Goal: Find specific page/section: Find specific page/section

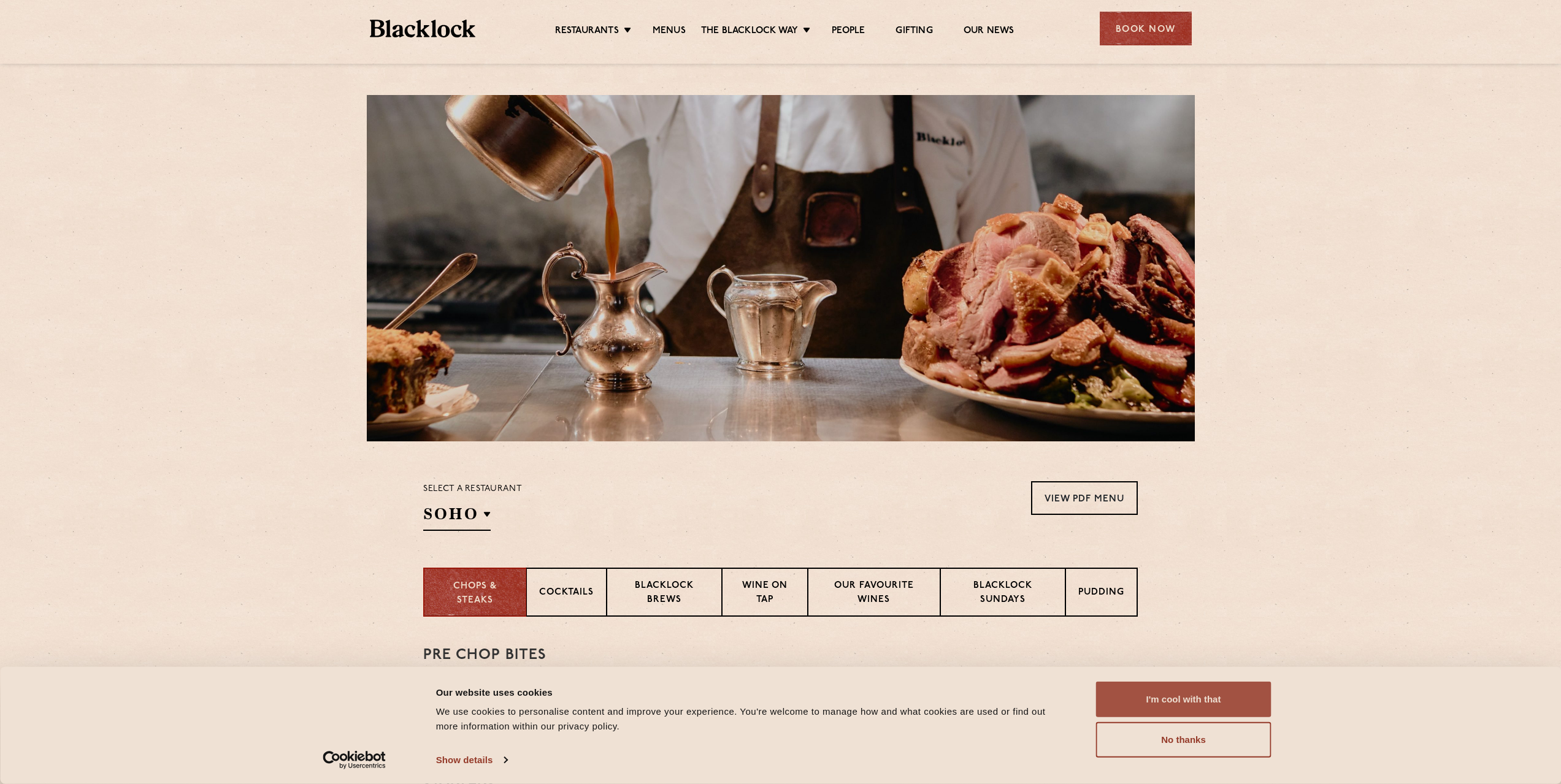
drag, startPoint x: 1189, startPoint y: 686, endPoint x: 1031, endPoint y: 350, distance: 371.3
click at [1189, 686] on button "I'm cool with that" at bounding box center [1183, 699] width 175 height 36
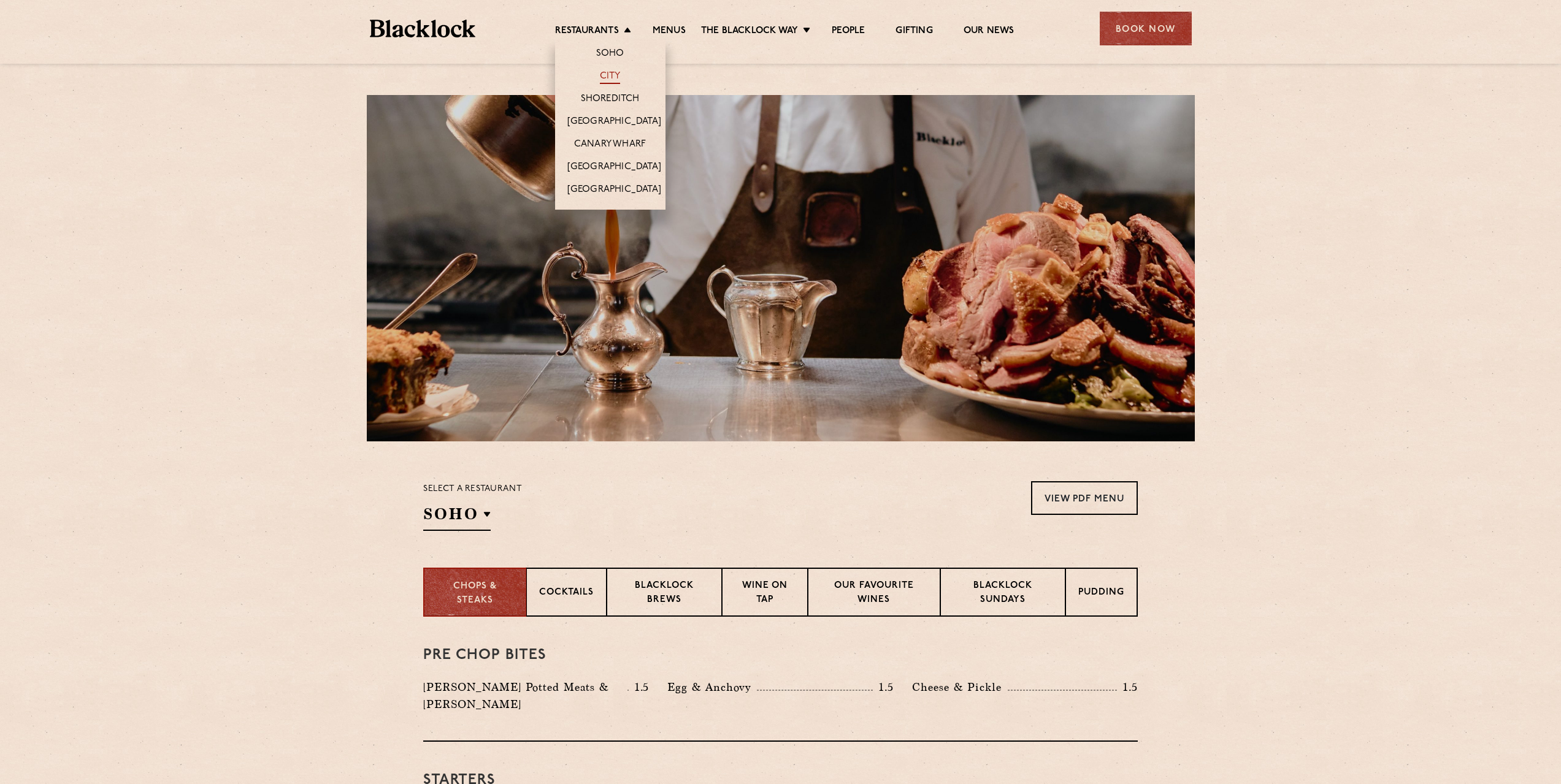
click at [613, 75] on link "City" at bounding box center [610, 77] width 21 height 13
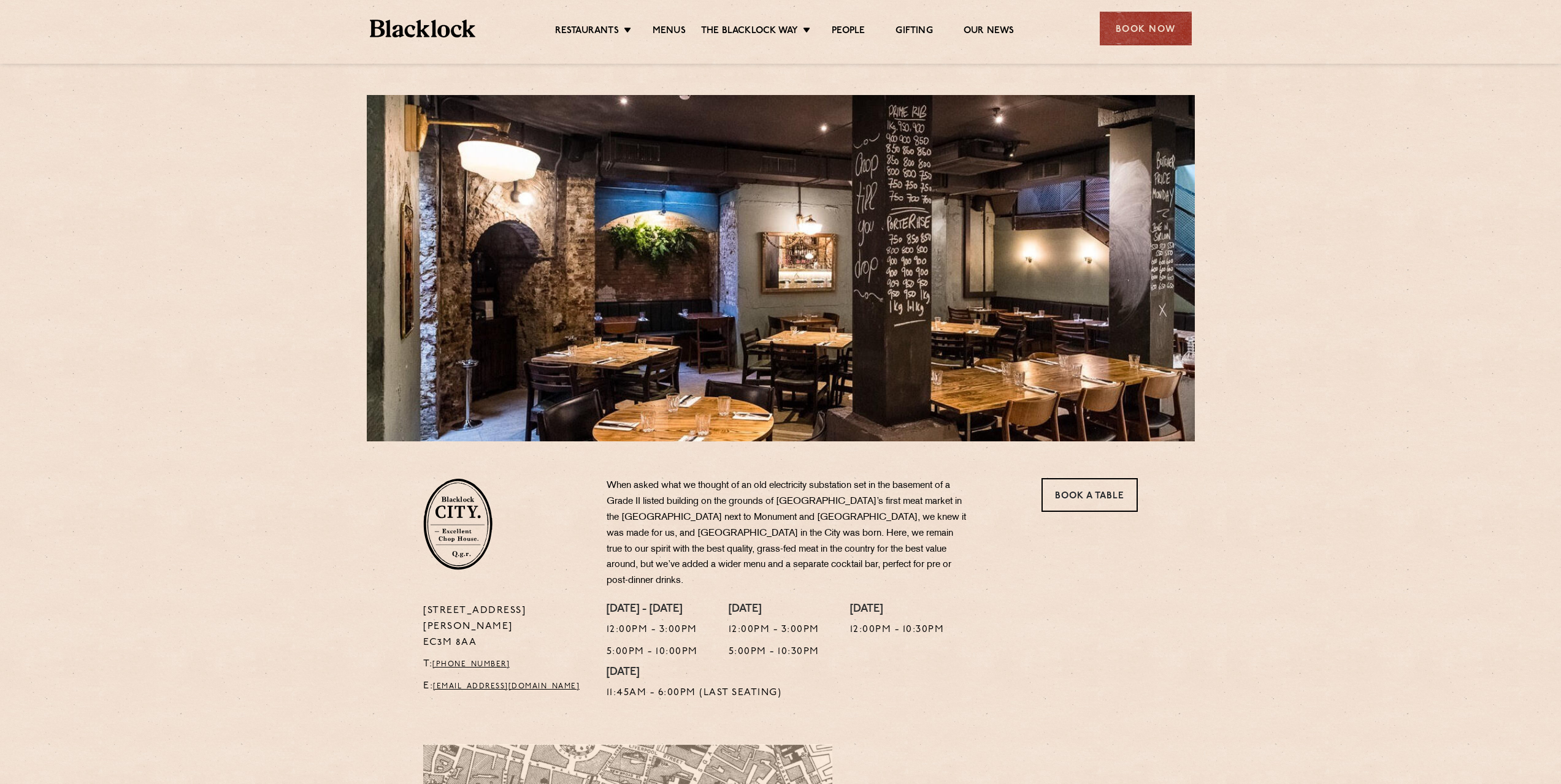
click at [657, 23] on ul "Restaurants Soho City Shoreditch Covent Garden Canary Wharf Manchester Birmingh…" at bounding box center [783, 29] width 618 height 20
click at [662, 29] on link "Menus" at bounding box center [668, 32] width 33 height 13
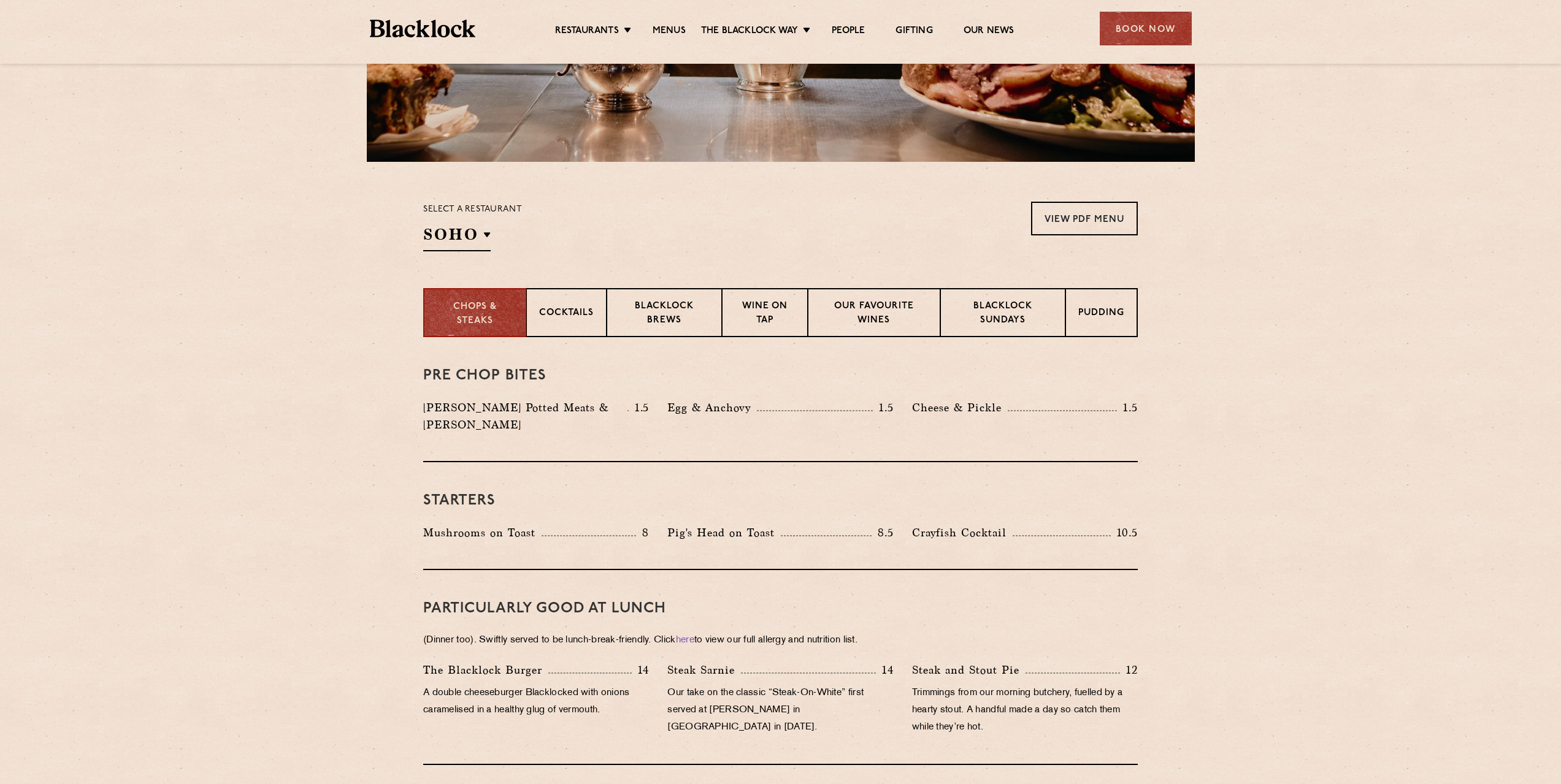
scroll to position [368, 0]
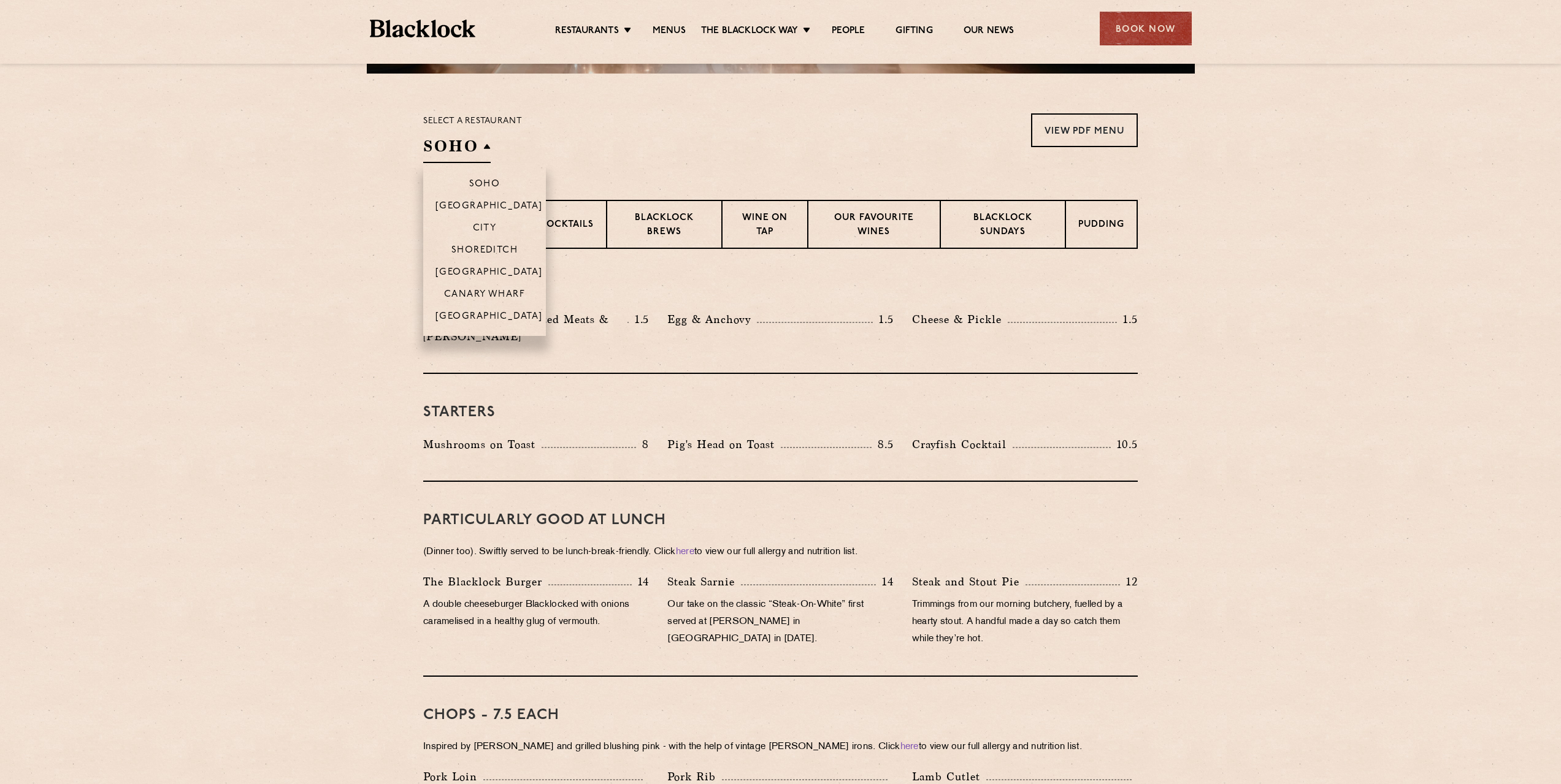
click at [458, 154] on h2 "SOHO" at bounding box center [457, 149] width 67 height 28
click at [484, 224] on p "City" at bounding box center [484, 229] width 24 height 12
